Goal: Information Seeking & Learning: Learn about a topic

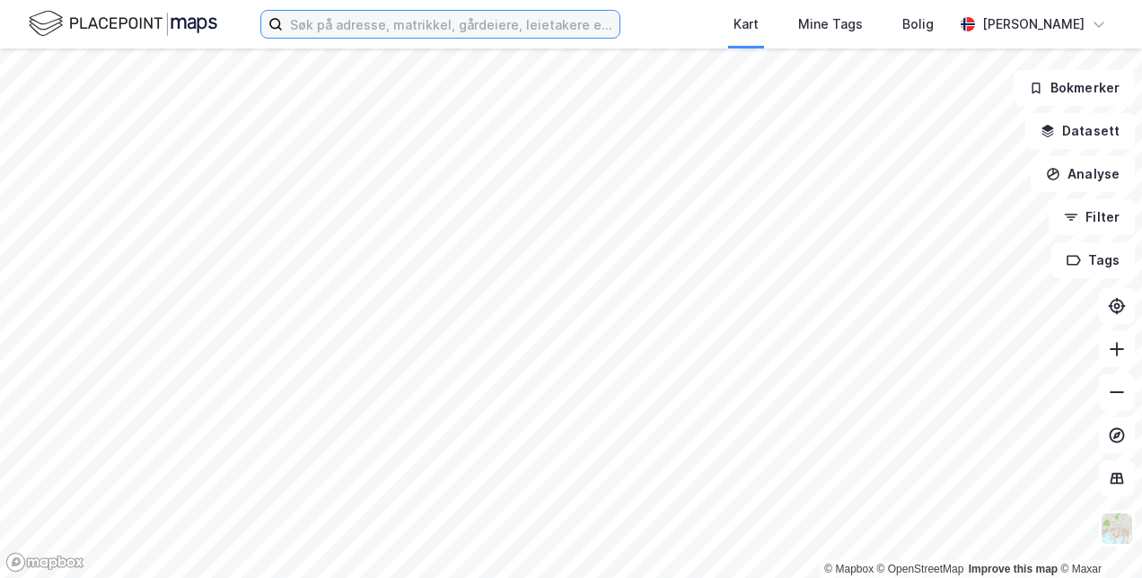
click at [336, 17] on input at bounding box center [451, 24] width 337 height 27
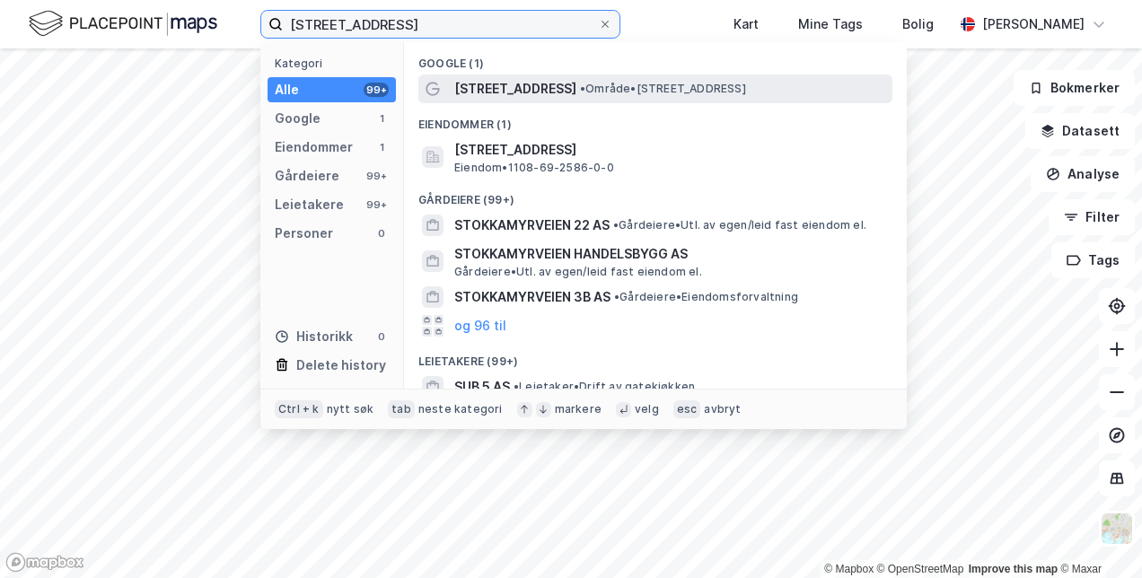
type input "[STREET_ADDRESS]"
click at [508, 90] on span "[STREET_ADDRESS]" at bounding box center [515, 89] width 122 height 22
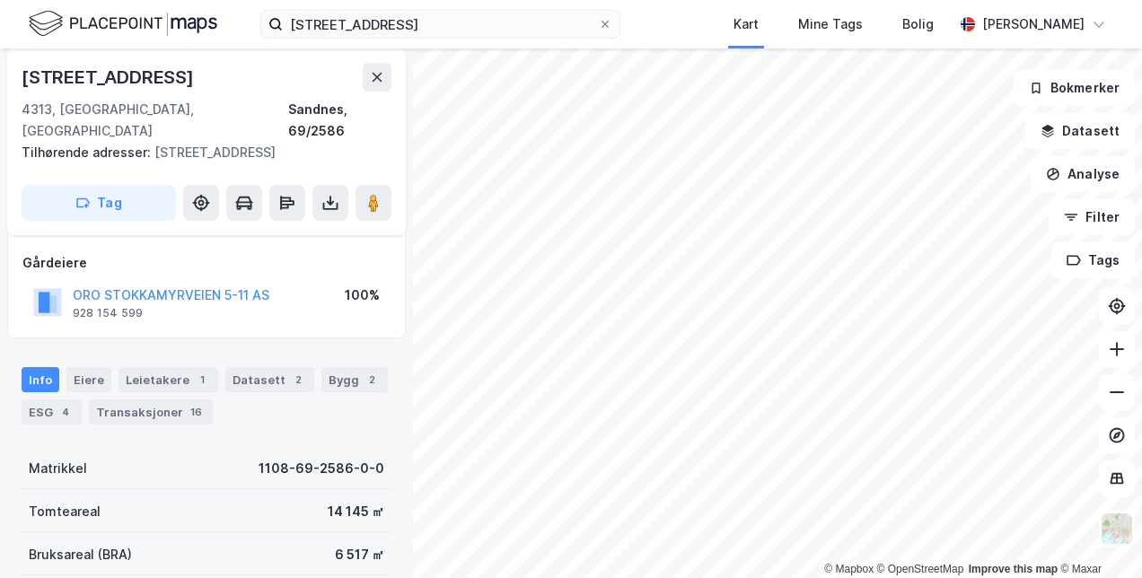
scroll to position [99, 0]
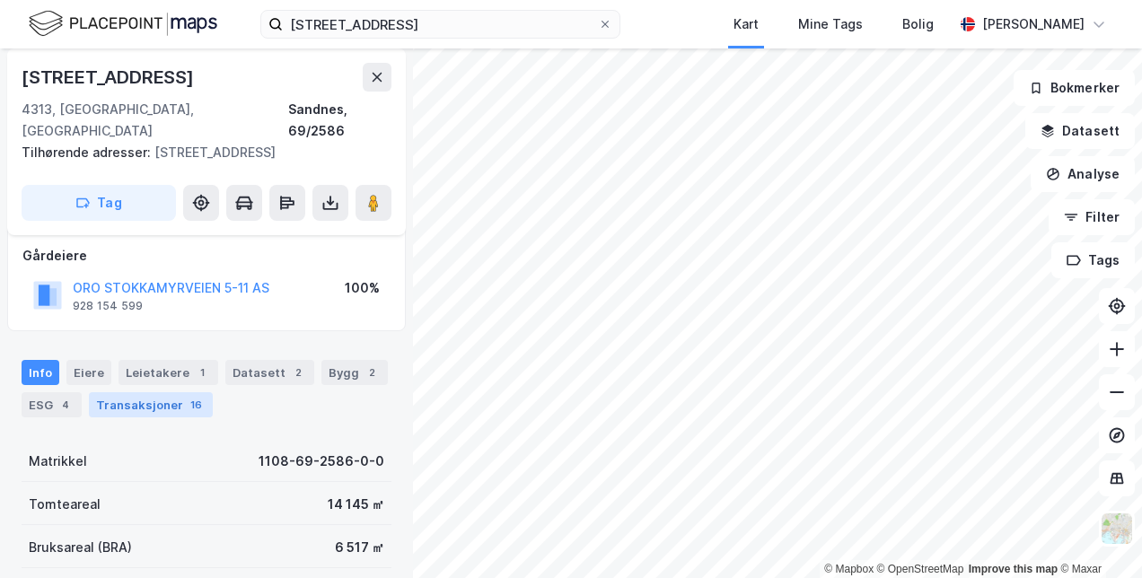
click at [174, 392] on div "Transaksjoner 16" at bounding box center [151, 404] width 124 height 25
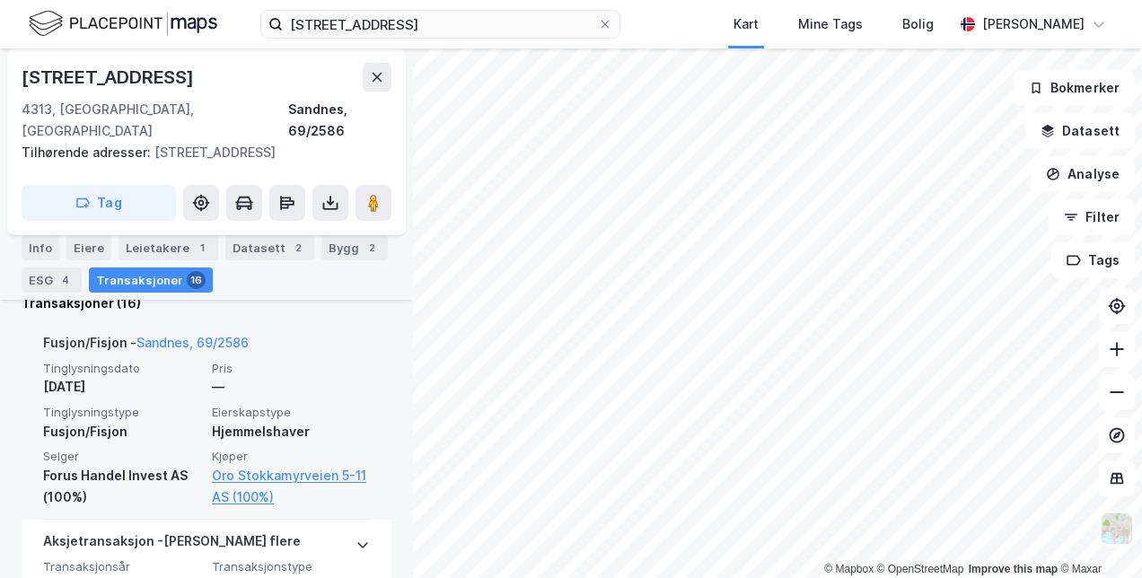
scroll to position [531, 0]
click at [151, 406] on span "Tinglysningstype" at bounding box center [122, 413] width 158 height 15
click at [191, 422] on div "Fusjon/Fisjon" at bounding box center [122, 433] width 158 height 22
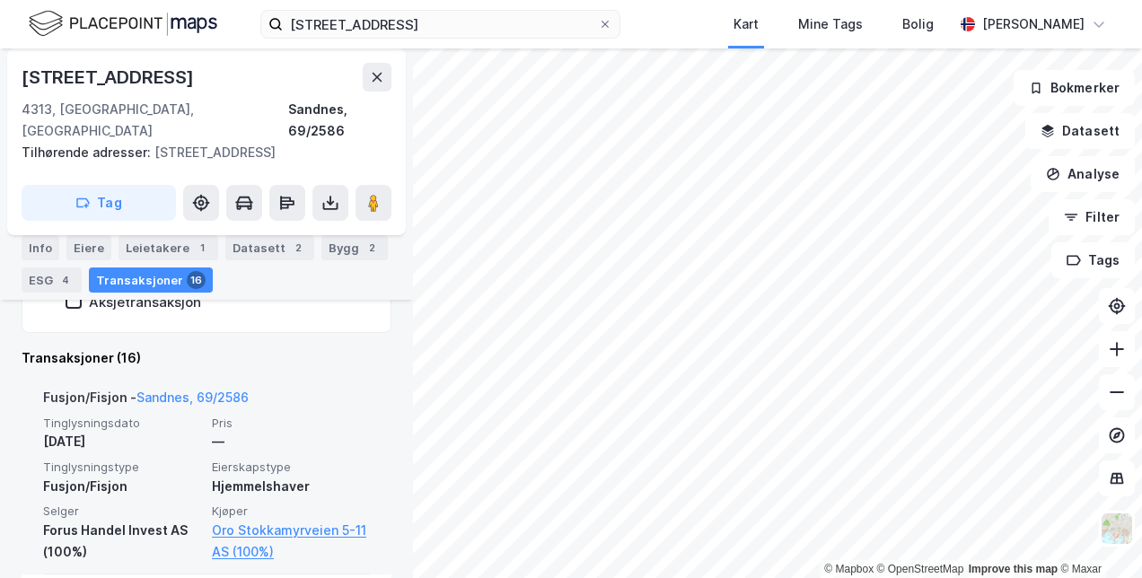
scroll to position [474, 0]
